Goal: Use online tool/utility: Utilize a website feature to perform a specific function

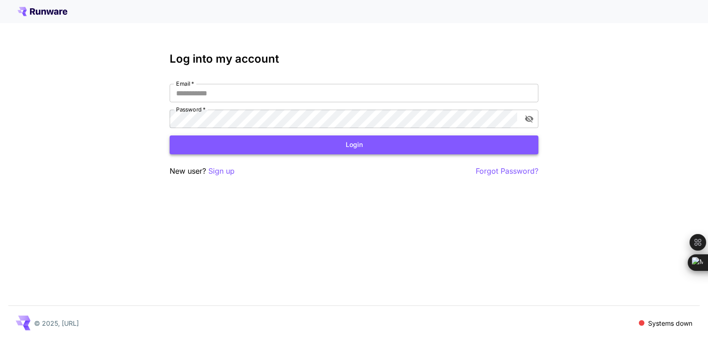
type input "**********"
click at [374, 145] on button "Login" at bounding box center [354, 145] width 369 height 19
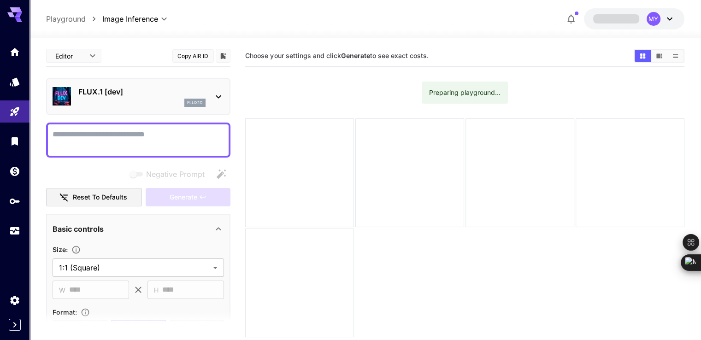
click at [101, 130] on textarea "Negative Prompt" at bounding box center [139, 140] width 172 height 22
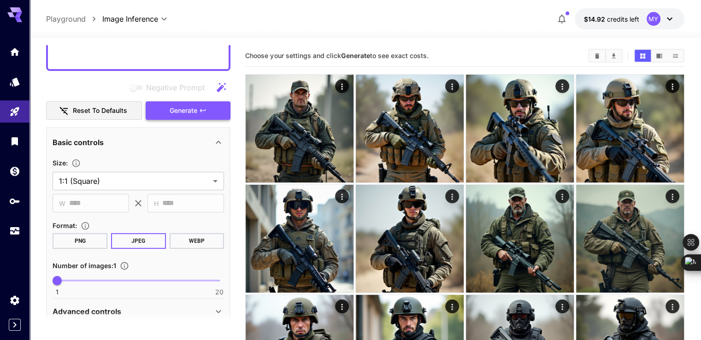
scroll to position [138, 0]
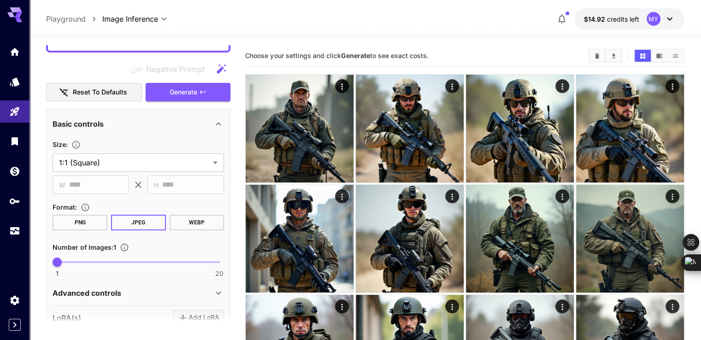
type textarea "**********"
click at [67, 262] on span "1 20 1" at bounding box center [138, 262] width 162 height 14
type input "*"
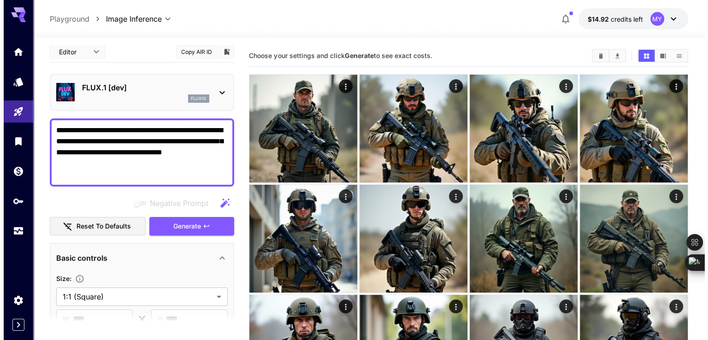
scroll to position [0, 0]
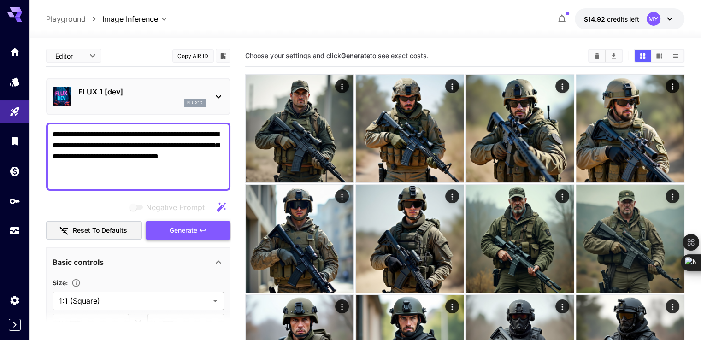
click at [192, 229] on span "Generate" at bounding box center [184, 231] width 28 height 12
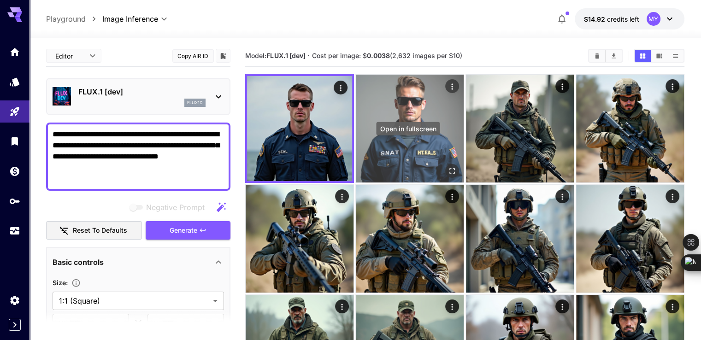
click at [448, 166] on icon "Open in fullscreen" at bounding box center [452, 170] width 9 height 9
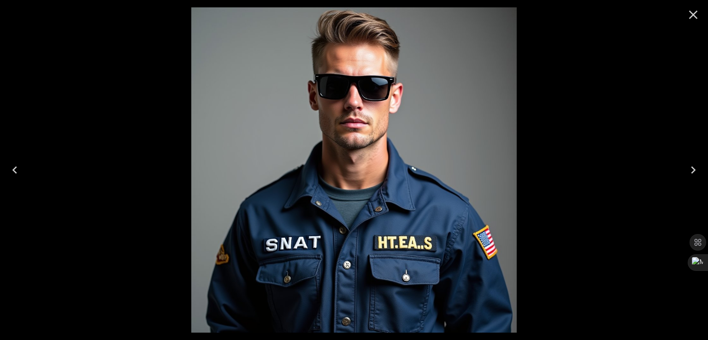
click at [589, 59] on div at bounding box center [354, 170] width 708 height 340
click at [696, 13] on icon "Close" at bounding box center [693, 14] width 15 height 15
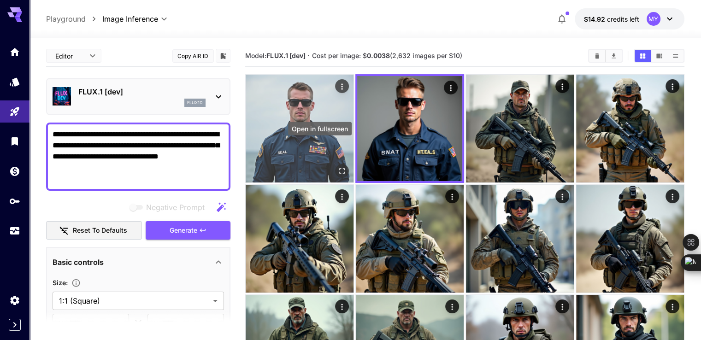
click at [338, 166] on icon "Open in fullscreen" at bounding box center [342, 170] width 9 height 9
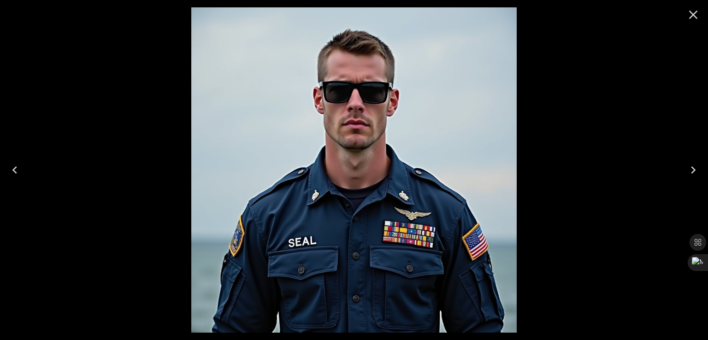
click at [693, 18] on icon "Close" at bounding box center [693, 14] width 15 height 15
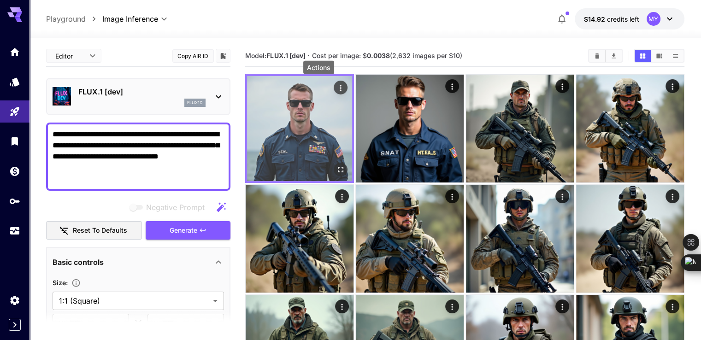
click at [336, 87] on icon "Actions" at bounding box center [340, 87] width 9 height 9
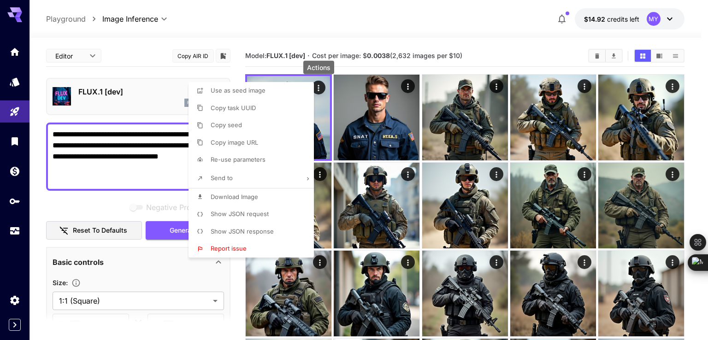
click at [241, 196] on span "Download Image" at bounding box center [234, 196] width 47 height 7
click at [132, 145] on div at bounding box center [354, 170] width 708 height 340
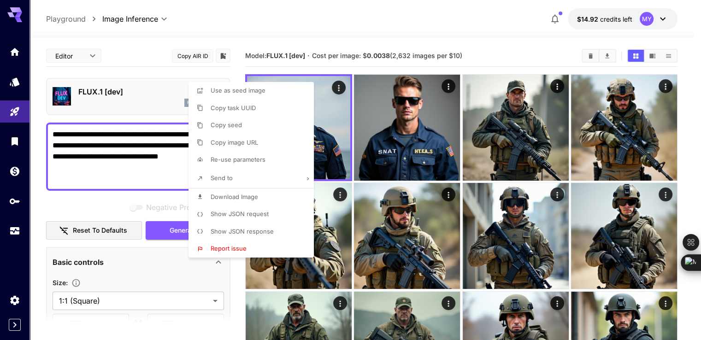
click at [132, 145] on div at bounding box center [350, 170] width 701 height 340
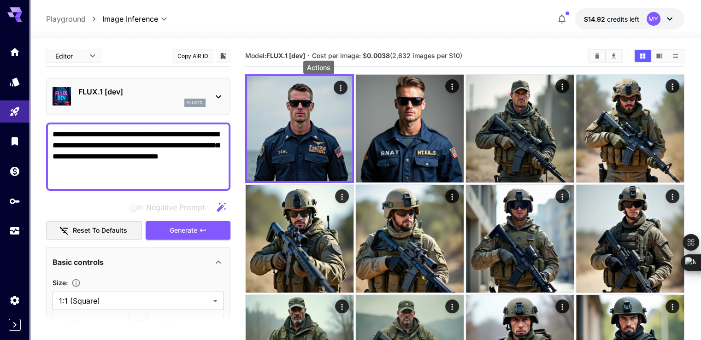
click at [132, 145] on div "Use as seed image Copy task UUID Copy seed Copy image URL Re-use parameters Sen…" at bounding box center [70, 170] width 140 height 340
click at [132, 145] on textarea "**********" at bounding box center [139, 156] width 172 height 55
paste textarea
click at [108, 171] on textarea "**********" at bounding box center [139, 156] width 172 height 55
type textarea "**********"
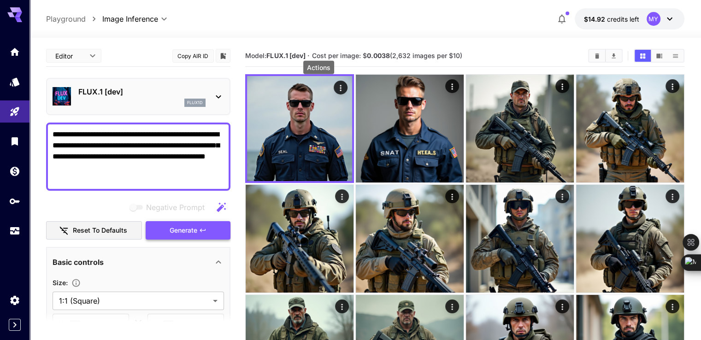
click at [197, 237] on button "Generate" at bounding box center [188, 230] width 85 height 19
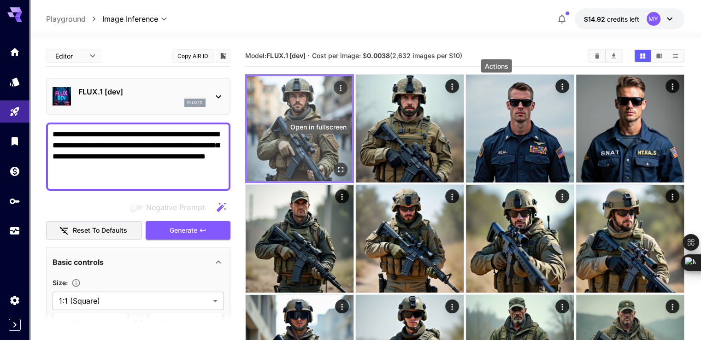
click at [336, 165] on icon "Open in fullscreen" at bounding box center [340, 169] width 9 height 9
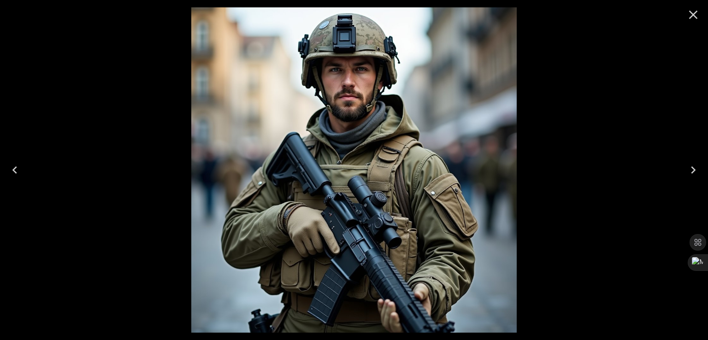
click at [692, 17] on icon "Close" at bounding box center [693, 15] width 9 height 9
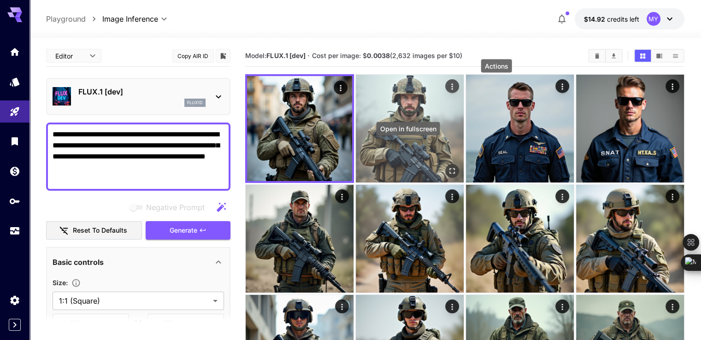
click at [448, 166] on icon "Open in fullscreen" at bounding box center [452, 170] width 9 height 9
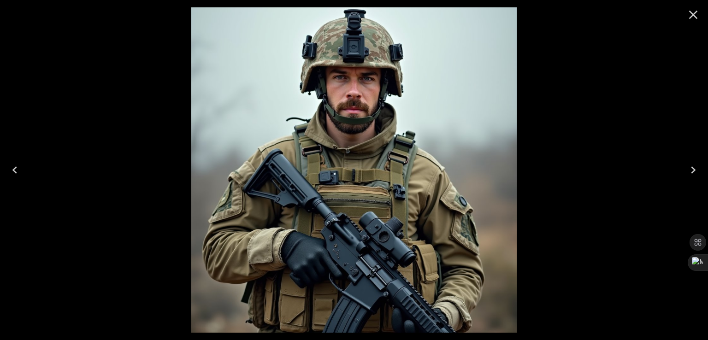
click at [690, 15] on icon "Close" at bounding box center [693, 14] width 15 height 15
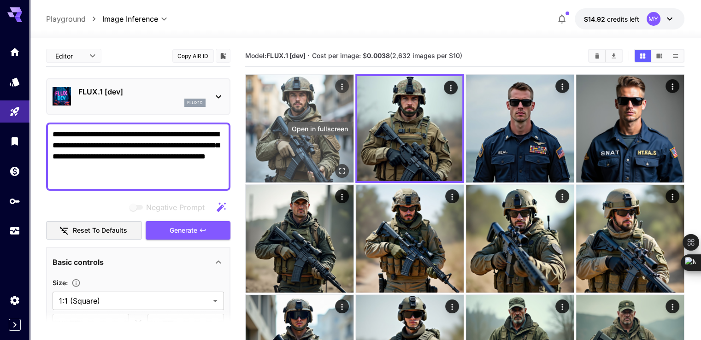
click at [338, 166] on icon "Open in fullscreen" at bounding box center [342, 170] width 9 height 9
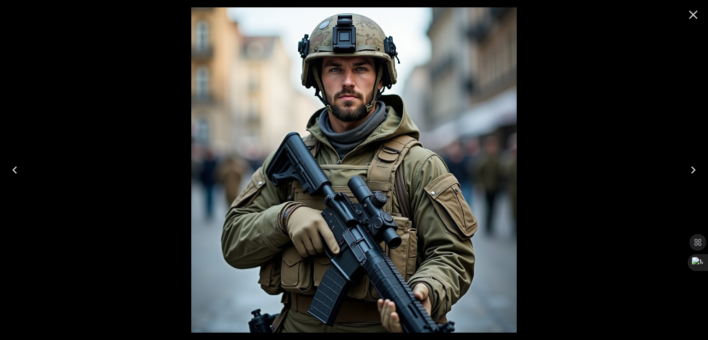
click at [346, 57] on img at bounding box center [354, 170] width 326 height 326
click at [693, 15] on icon "Close" at bounding box center [693, 15] width 9 height 9
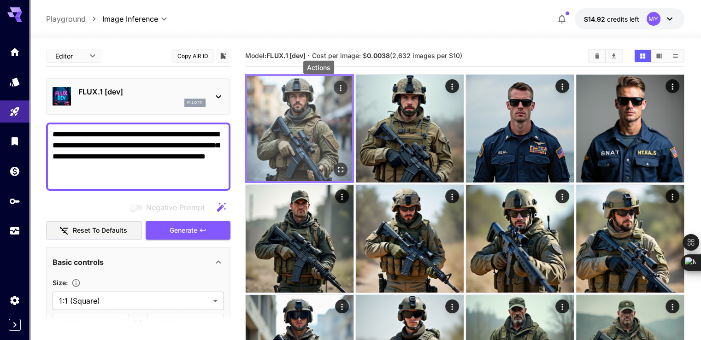
click at [336, 88] on icon "Actions" at bounding box center [340, 87] width 9 height 9
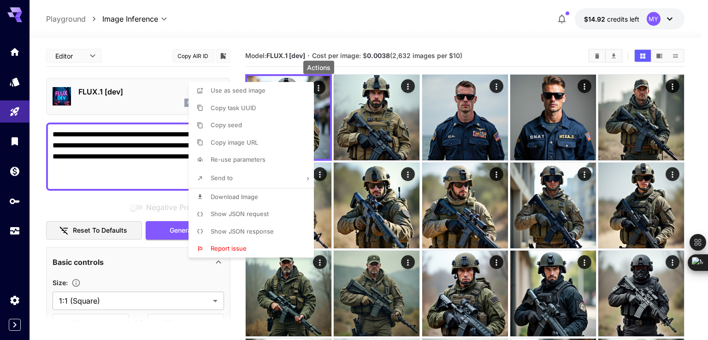
click at [232, 196] on span "Download Image" at bounding box center [234, 196] width 47 height 7
